Goal: Find contact information

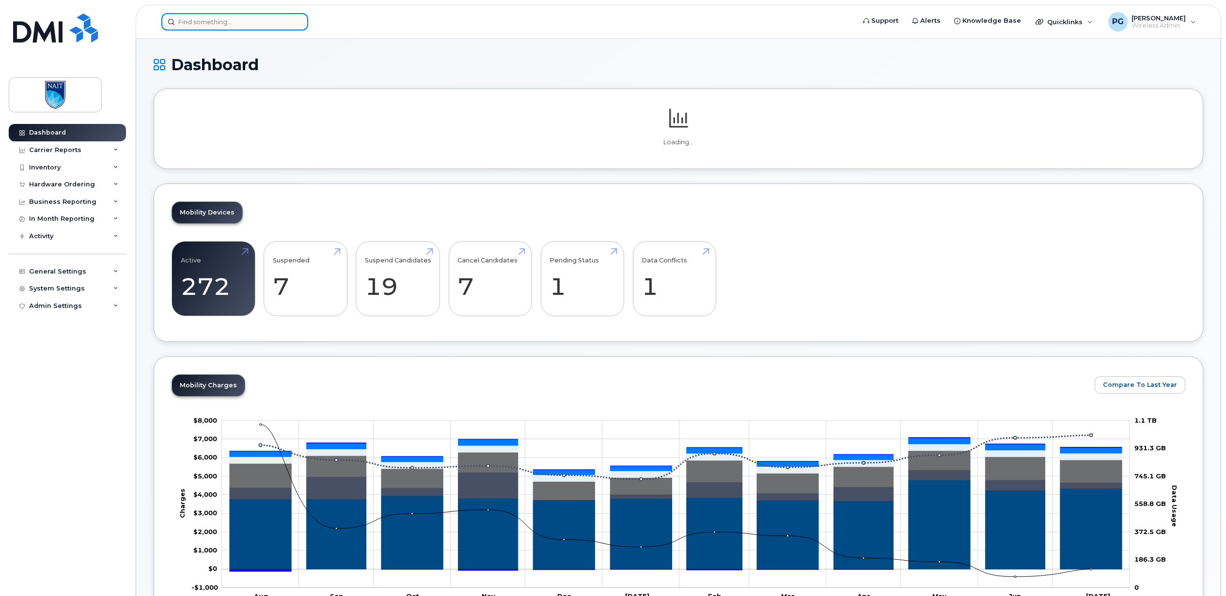
click at [224, 23] on input at bounding box center [234, 21] width 147 height 17
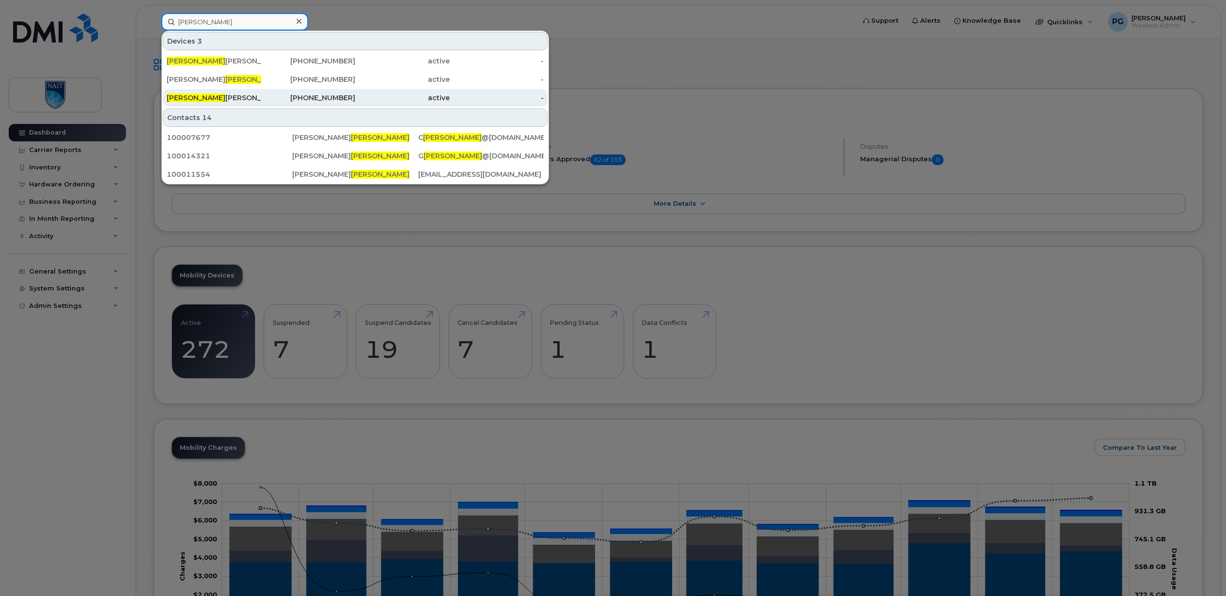
type input "kelly"
click at [188, 99] on div "Kelly Sysak" at bounding box center [214, 98] width 94 height 10
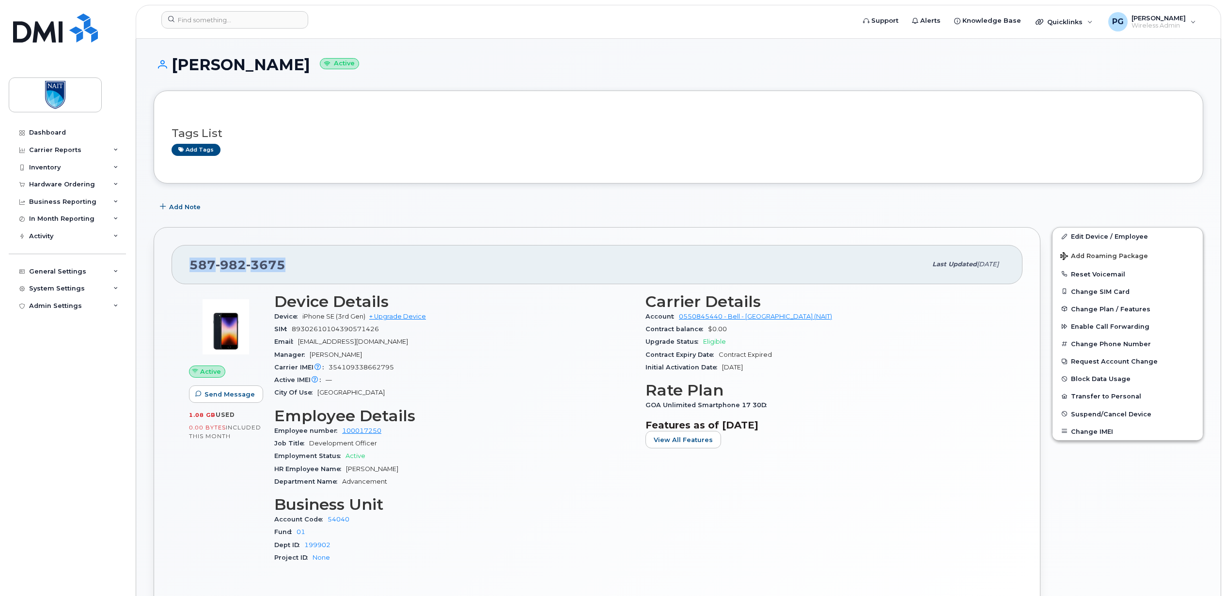
drag, startPoint x: 283, startPoint y: 265, endPoint x: 177, endPoint y: 262, distance: 106.1
click at [177, 262] on div "[PHONE_NUMBER] Last updated [DATE]" at bounding box center [596, 264] width 851 height 39
copy span "[PHONE_NUMBER]"
click at [862, 215] on div "Add Note" at bounding box center [678, 206] width 1049 height 17
